Goal: Task Accomplishment & Management: Manage account settings

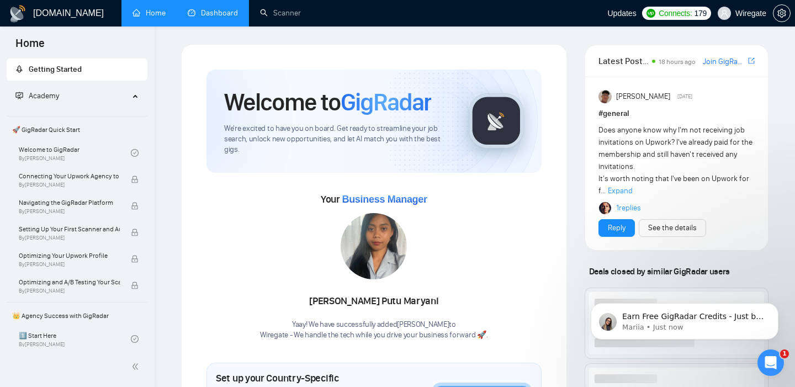
click at [193, 15] on link "Dashboard" at bounding box center [213, 12] width 50 height 9
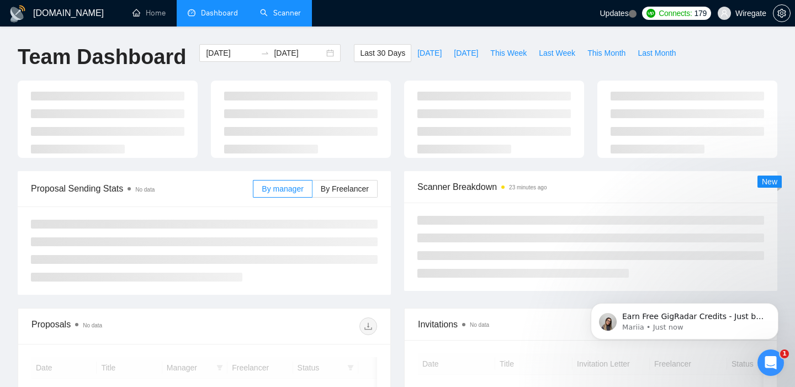
click at [272, 15] on link "Scanner" at bounding box center [280, 12] width 41 height 9
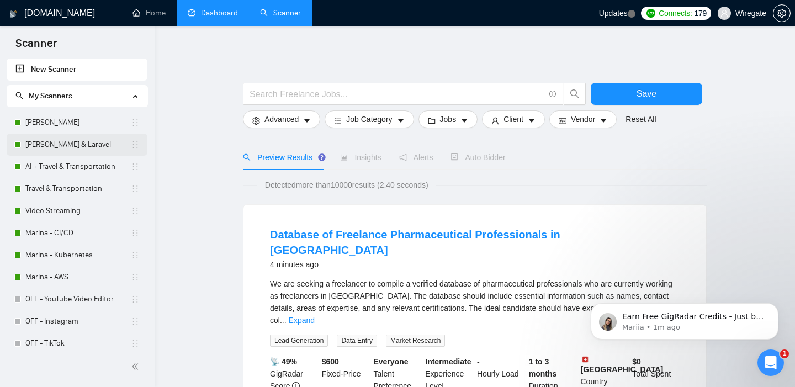
click at [55, 142] on link "[PERSON_NAME] & Laravel" at bounding box center [77, 145] width 105 height 22
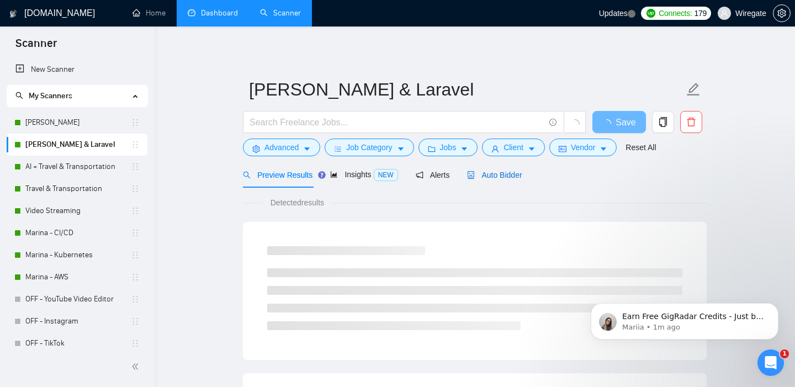
click at [496, 174] on span "Auto Bidder" at bounding box center [494, 175] width 55 height 9
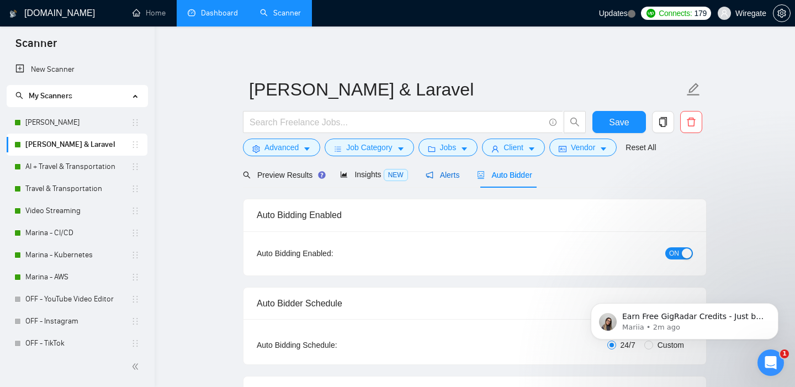
click at [454, 172] on span "Alerts" at bounding box center [443, 175] width 34 height 9
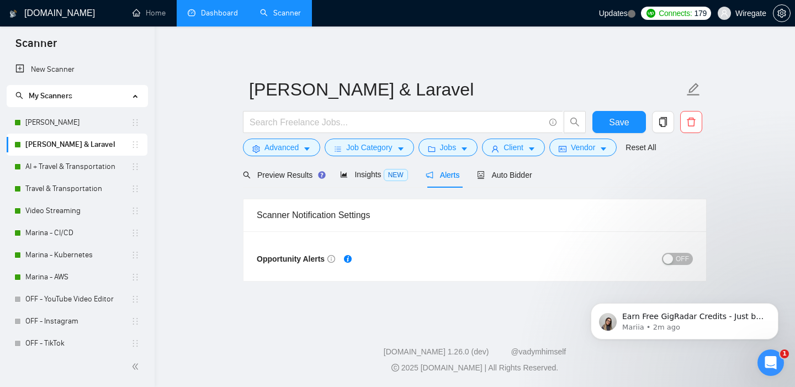
click at [309, 215] on div "Scanner Notification Settings" at bounding box center [475, 214] width 436 height 31
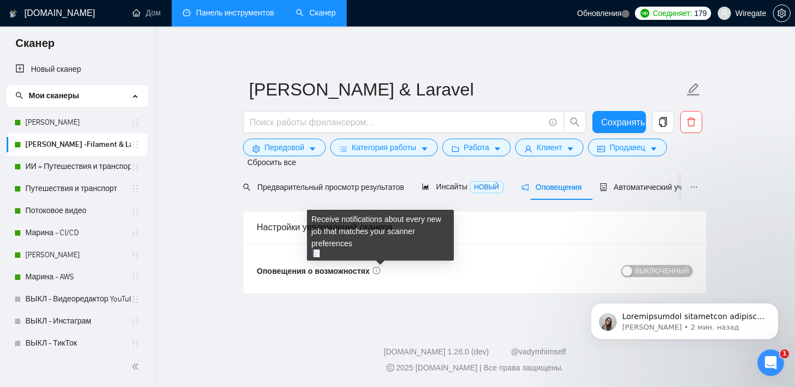
click at [380, 268] on icon "инфо-круг" at bounding box center [377, 271] width 8 height 8
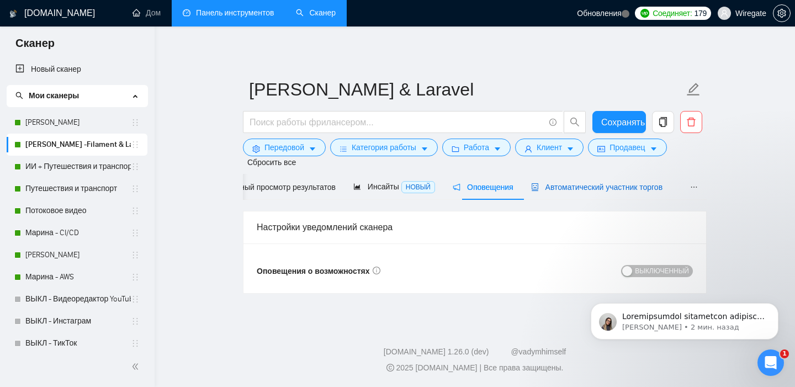
click at [639, 183] on font "Автоматический участник торгов" at bounding box center [605, 187] width 118 height 9
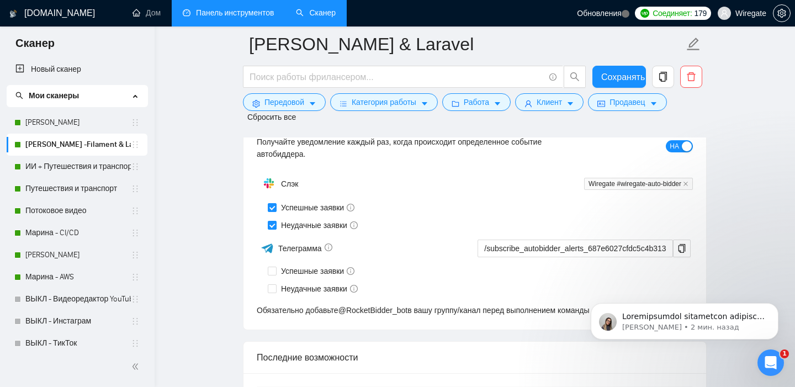
scroll to position [2739, 0]
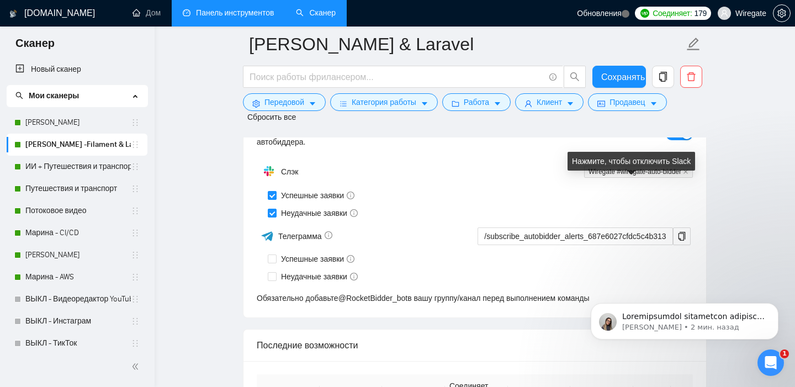
click at [665, 176] on font "Wiregate #wiregate-auto-bidder" at bounding box center [635, 172] width 93 height 8
click at [685, 174] on icon "закрывать" at bounding box center [686, 172] width 4 height 4
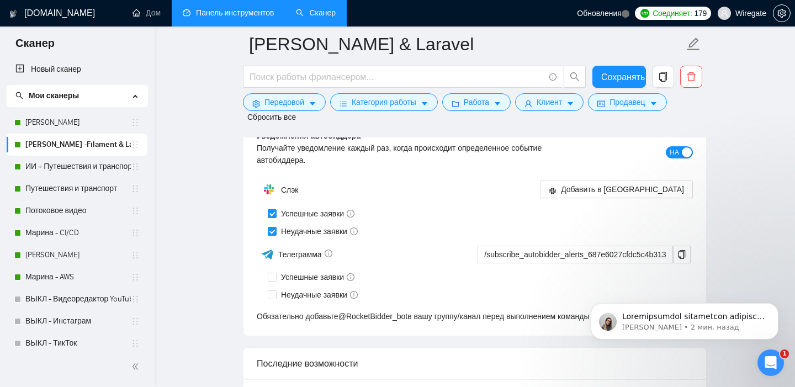
scroll to position [2657, 0]
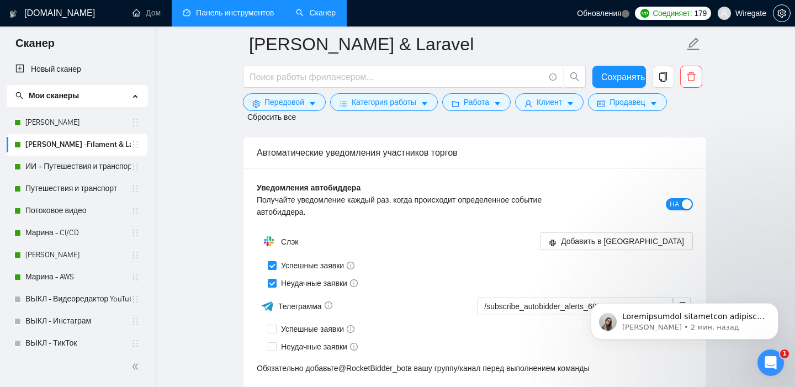
click at [654, 205] on div "Уведомления автобиддера Получайте уведомление каждый раз, когда происходит опре…" at bounding box center [475, 204] width 436 height 44
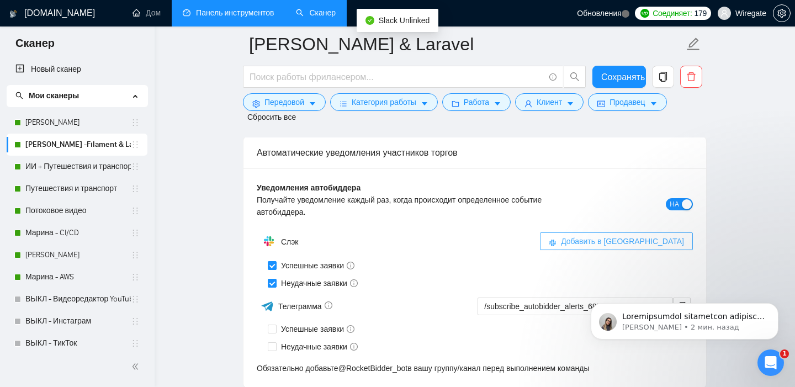
click at [646, 246] on font "Добавить в Slack" at bounding box center [622, 241] width 123 height 9
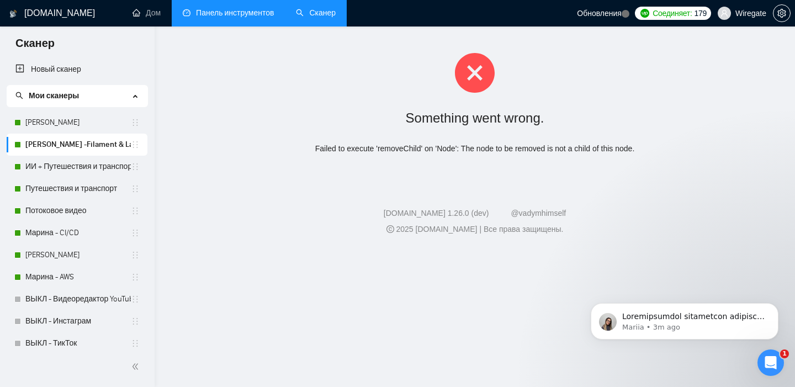
scroll to position [0, 0]
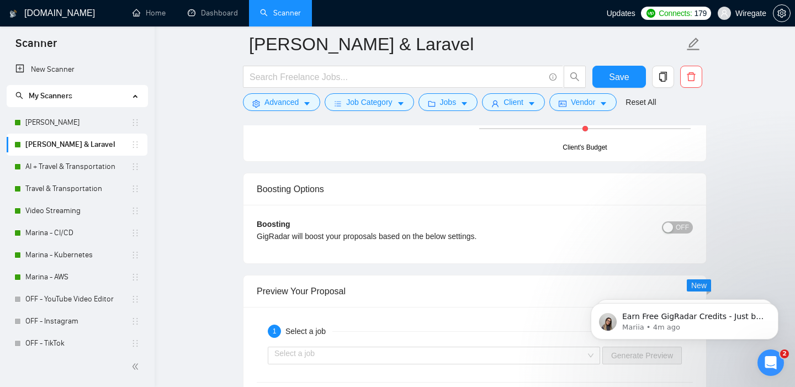
scroll to position [1866, 0]
